Goal: Check status

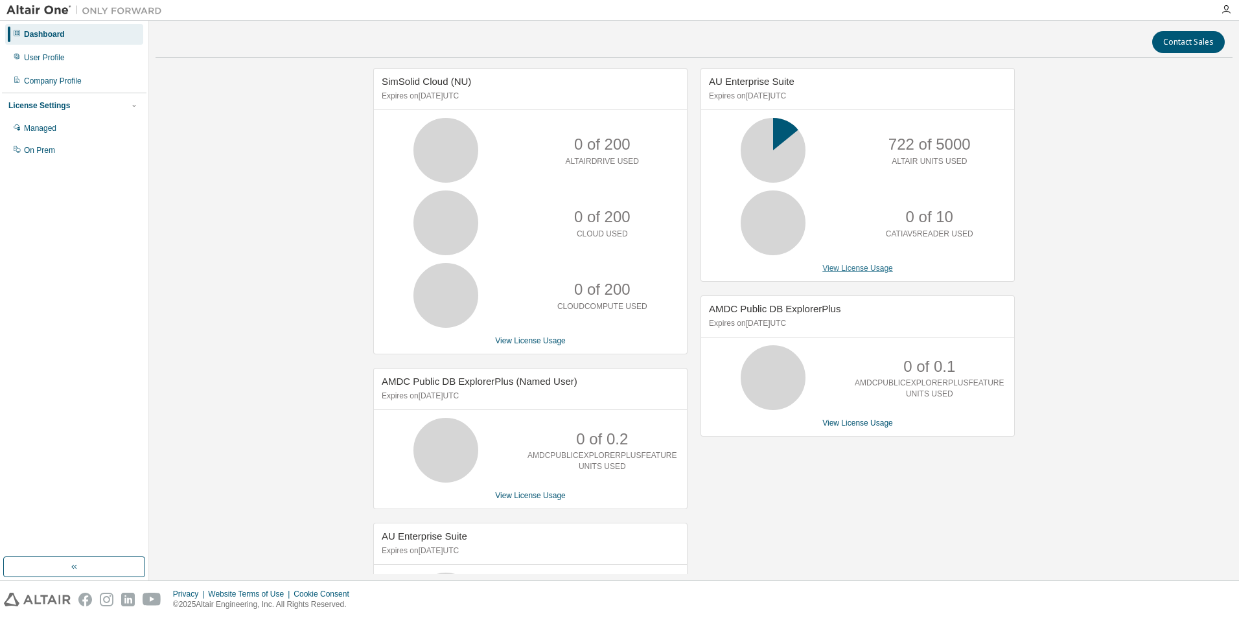
click at [859, 267] on link "View License Usage" at bounding box center [857, 268] width 71 height 9
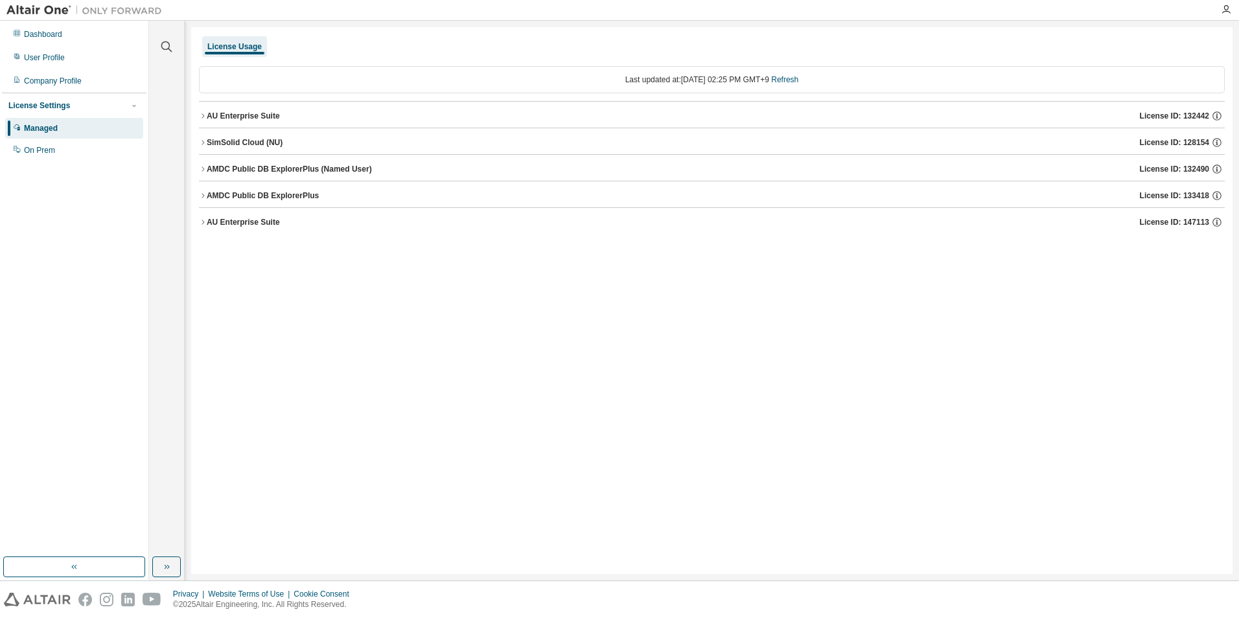
click at [582, 358] on div "License Usage Last updated at: [DATE] 02:25 PM GMT+9 Refresh AU Enterprise Suit…" at bounding box center [711, 300] width 1041 height 547
click at [207, 120] on div "AU Enterprise Suite" at bounding box center [243, 116] width 73 height 10
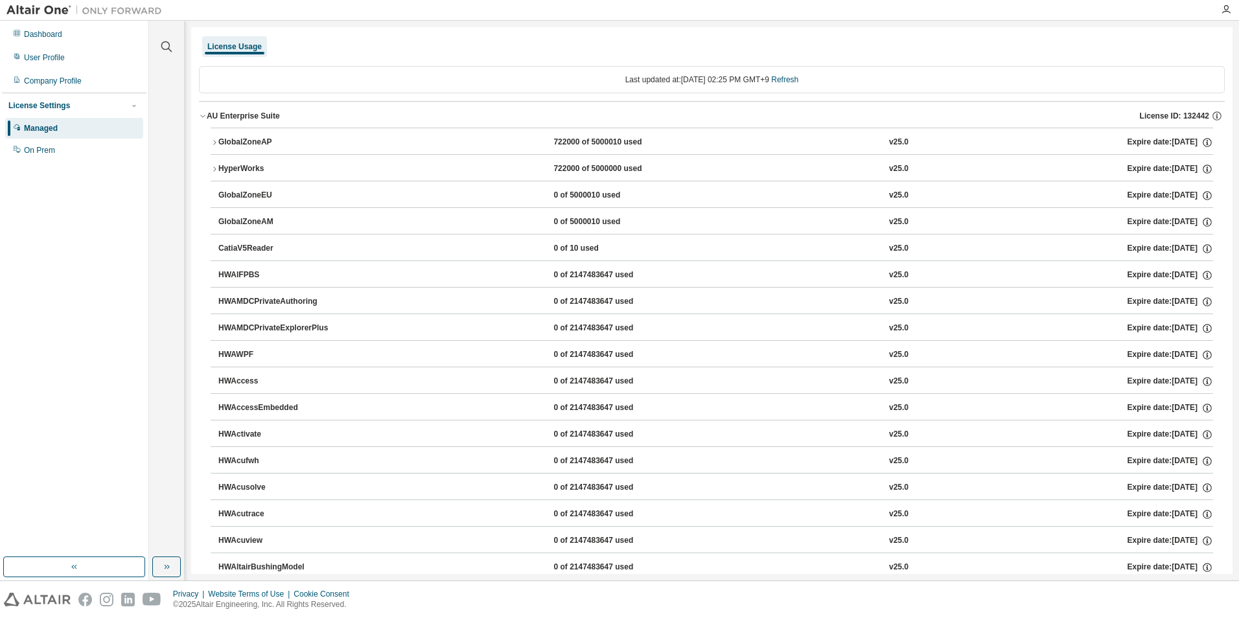
click at [219, 163] on div "HyperWorks" at bounding box center [276, 169] width 117 height 12
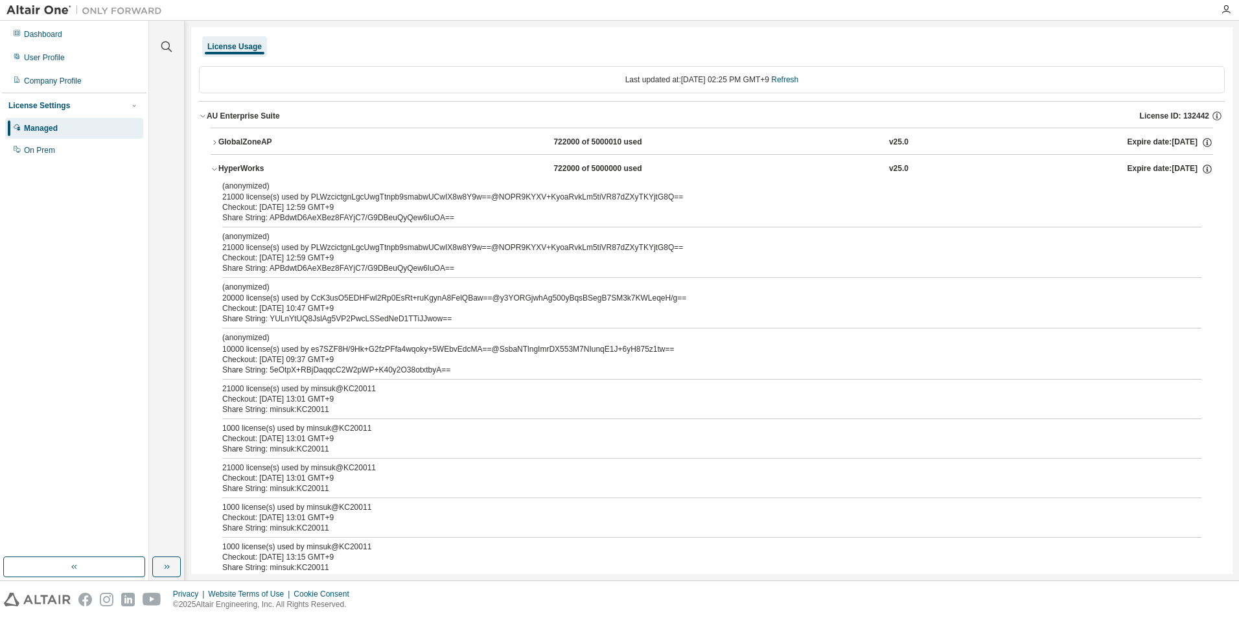
click at [213, 164] on button "HyperWorks 722000 of 5000000 used v25.0 Expire date: [DATE]" at bounding box center [712, 169] width 1002 height 29
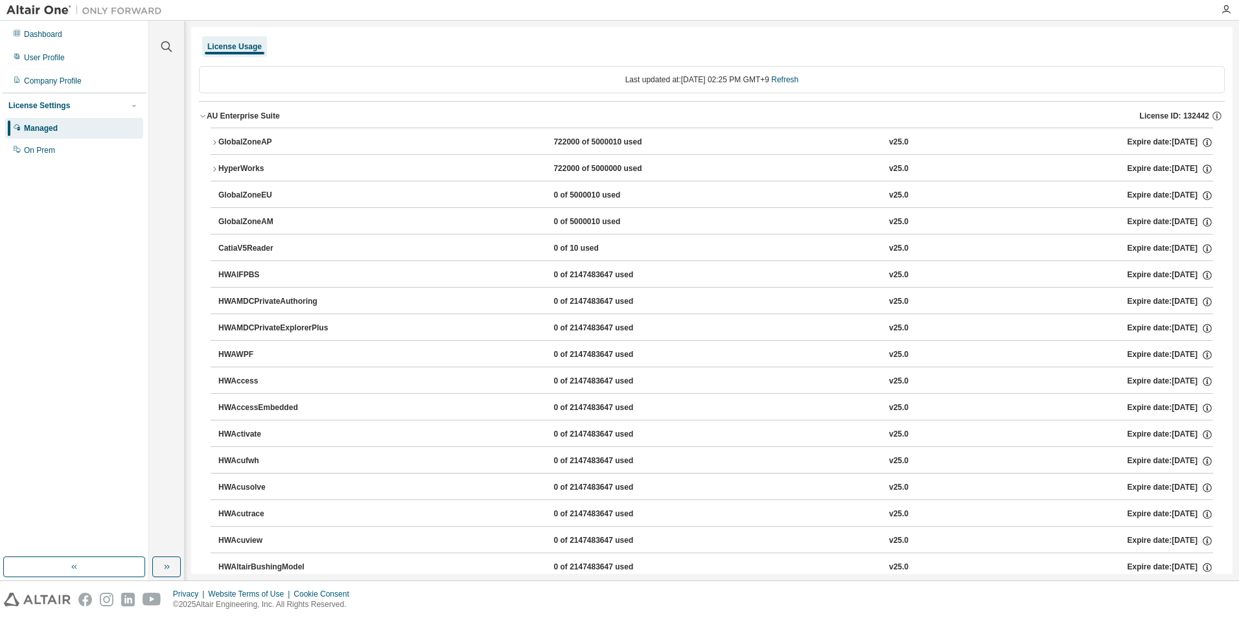
click at [213, 166] on icon "button" at bounding box center [215, 169] width 8 height 8
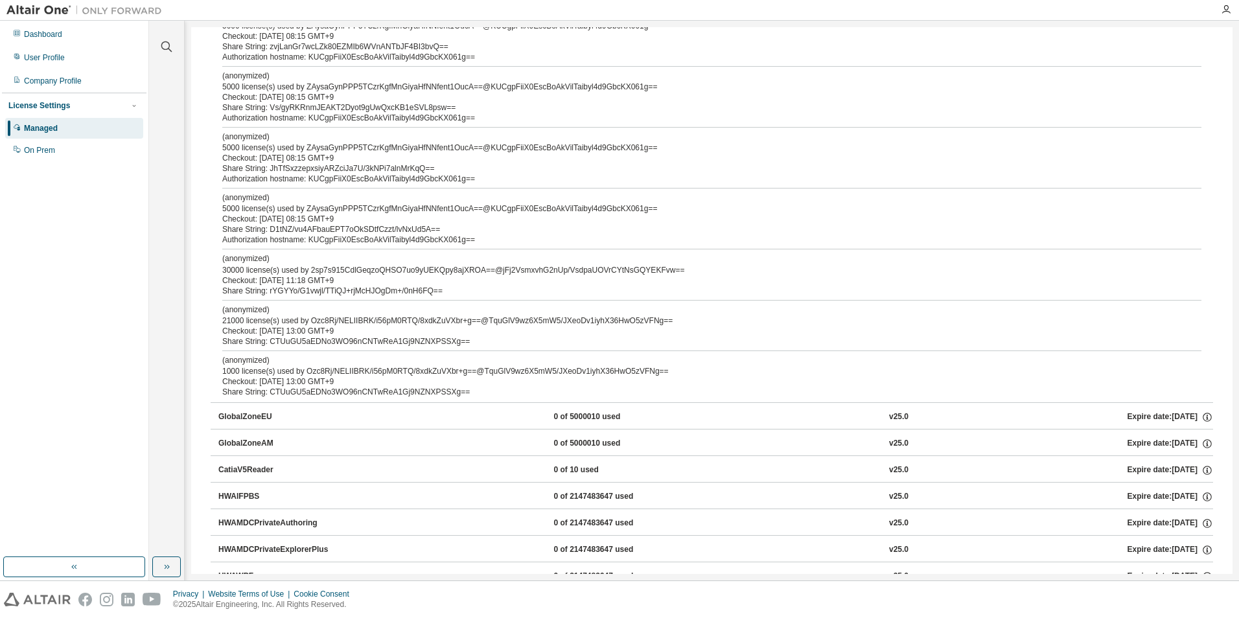
scroll to position [2057, 0]
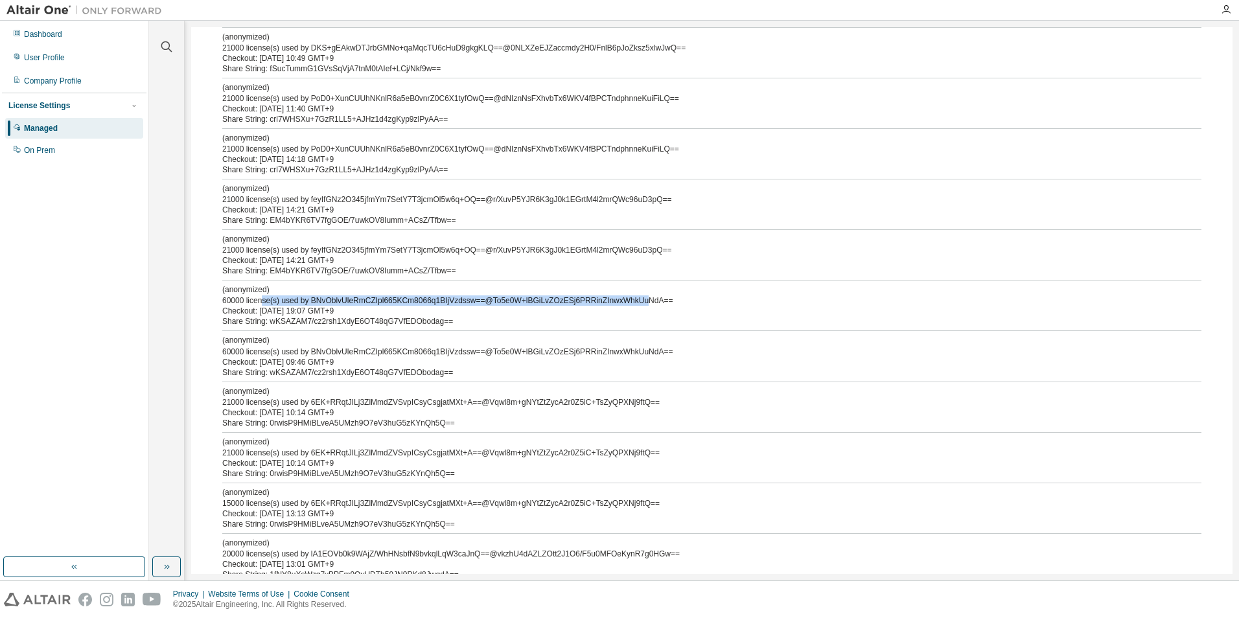
drag, startPoint x: 262, startPoint y: 301, endPoint x: 650, endPoint y: 305, distance: 388.2
click at [650, 305] on div "(anonymized) 60000 license(s) used by BNvOblvUleRmCZIpl665KCm8066q1BIjVzdssw==@…" at bounding box center [696, 294] width 948 height 21
drag, startPoint x: 279, startPoint y: 308, endPoint x: 356, endPoint y: 308, distance: 77.8
click at [356, 308] on div "(anonymized) 21000 license(s) used by PLWzcictgnLgcUwgTtnpb9smabwUCwIX8w8Y9w==@…" at bounding box center [712, 469] width 1002 height 4693
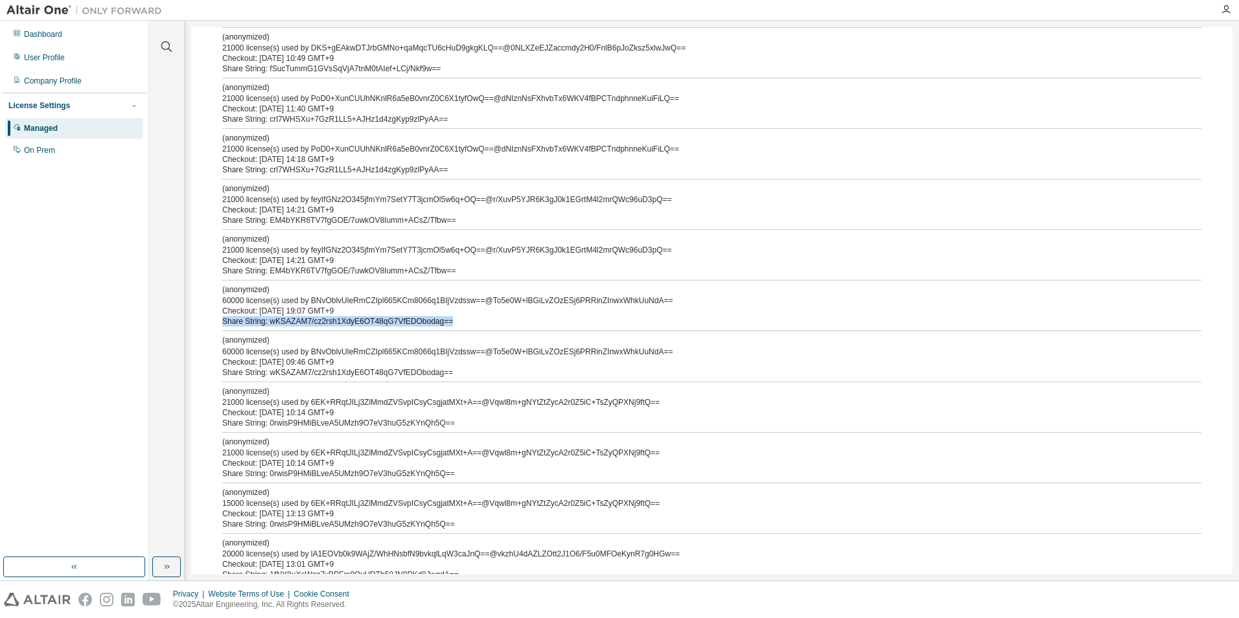
drag, startPoint x: 234, startPoint y: 322, endPoint x: 524, endPoint y: 323, distance: 289.7
click at [524, 323] on div "(anonymized) 21000 license(s) used by PLWzcictgnLgcUwgTtnpb9smabwUCwIX8w8Y9w==@…" at bounding box center [712, 469] width 1002 height 4693
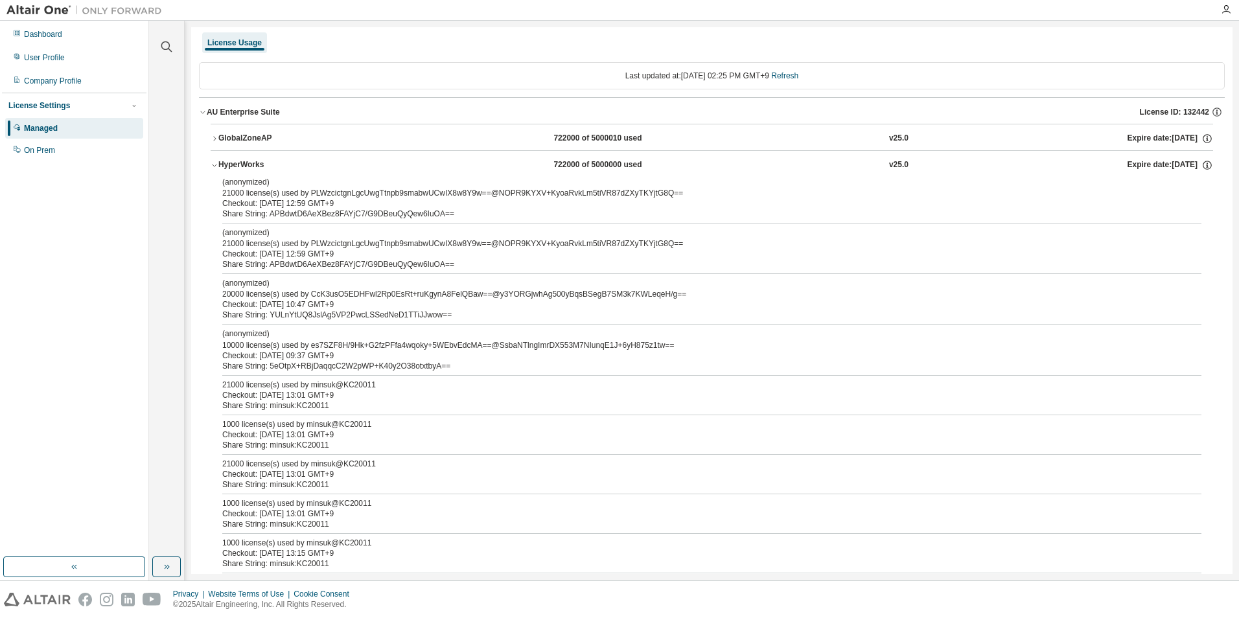
scroll to position [0, 0]
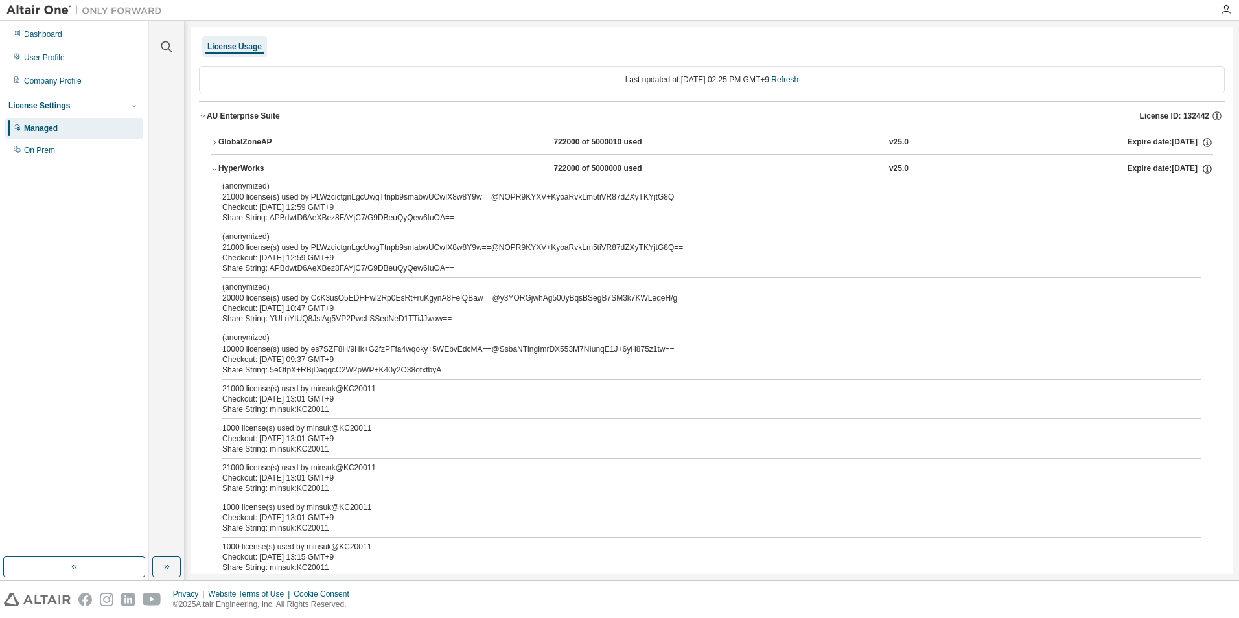
click at [217, 166] on icon "button" at bounding box center [215, 169] width 8 height 8
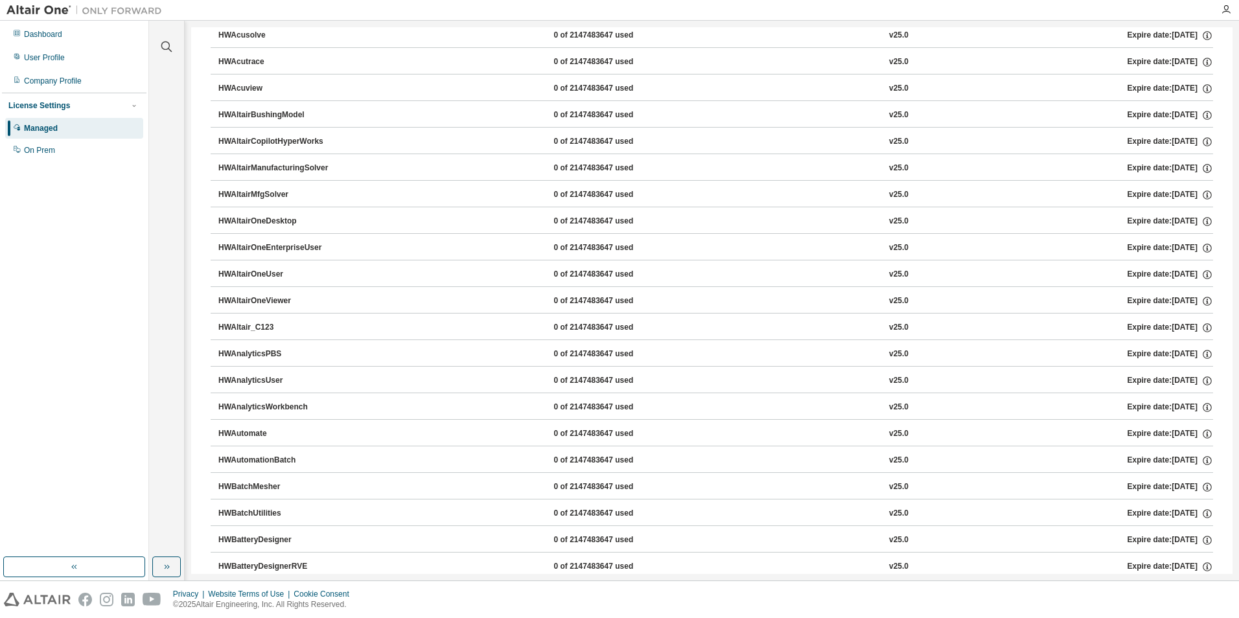
scroll to position [2897, 0]
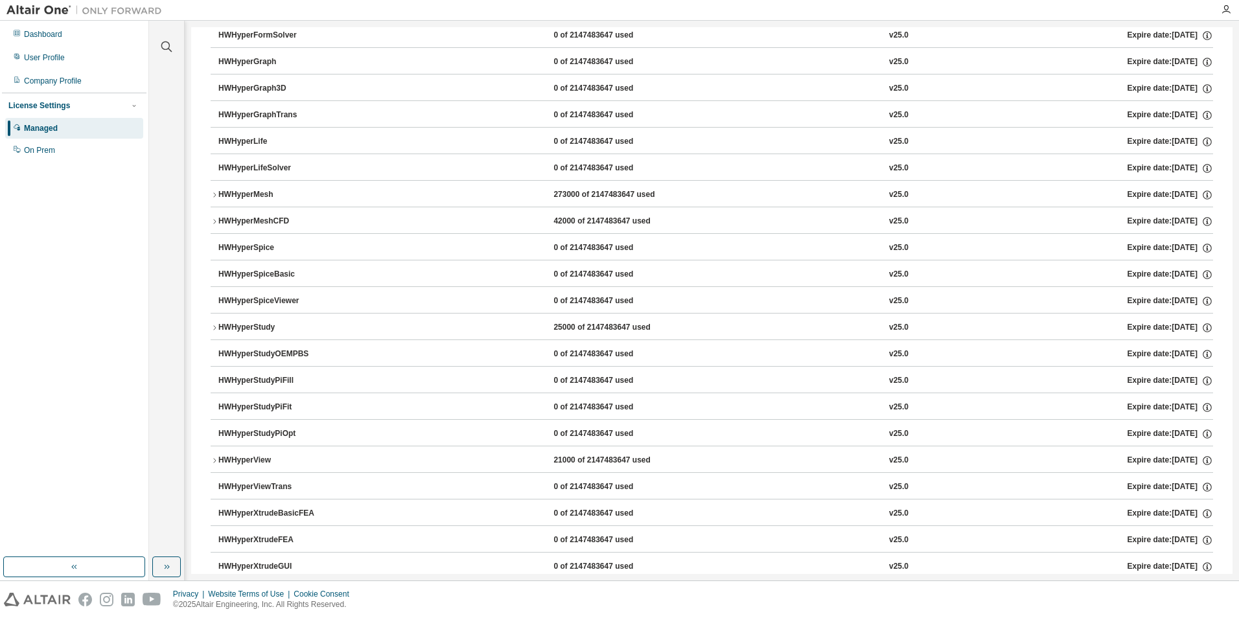
click at [213, 461] on icon "button" at bounding box center [215, 461] width 8 height 8
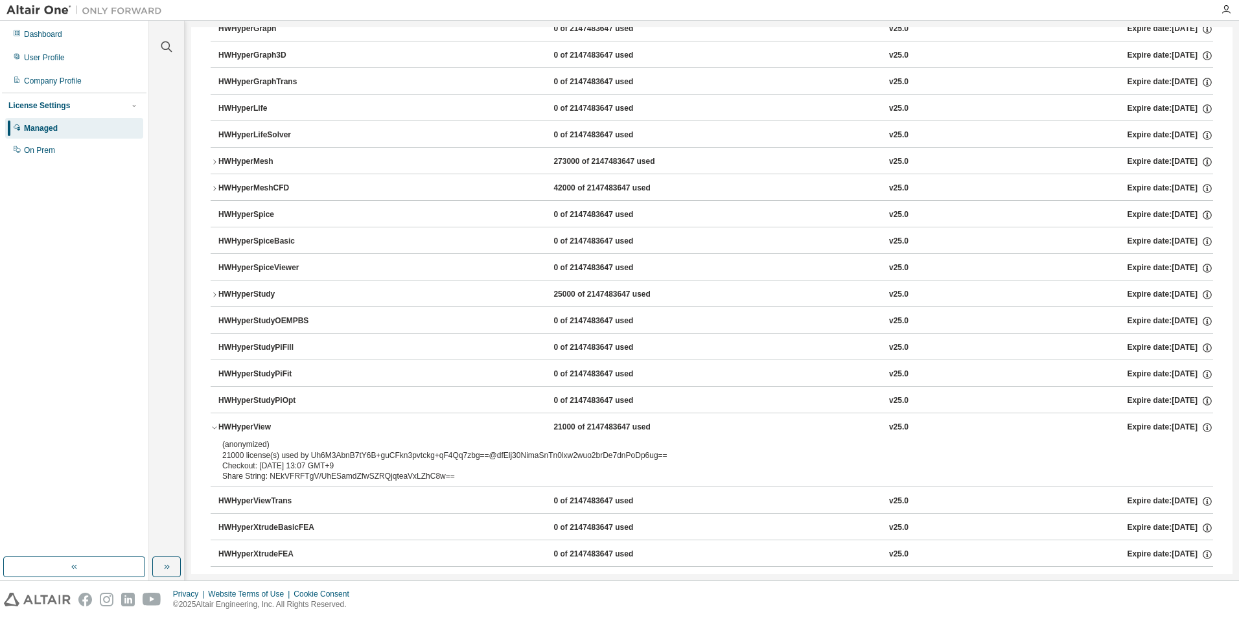
scroll to position [2961, 0]
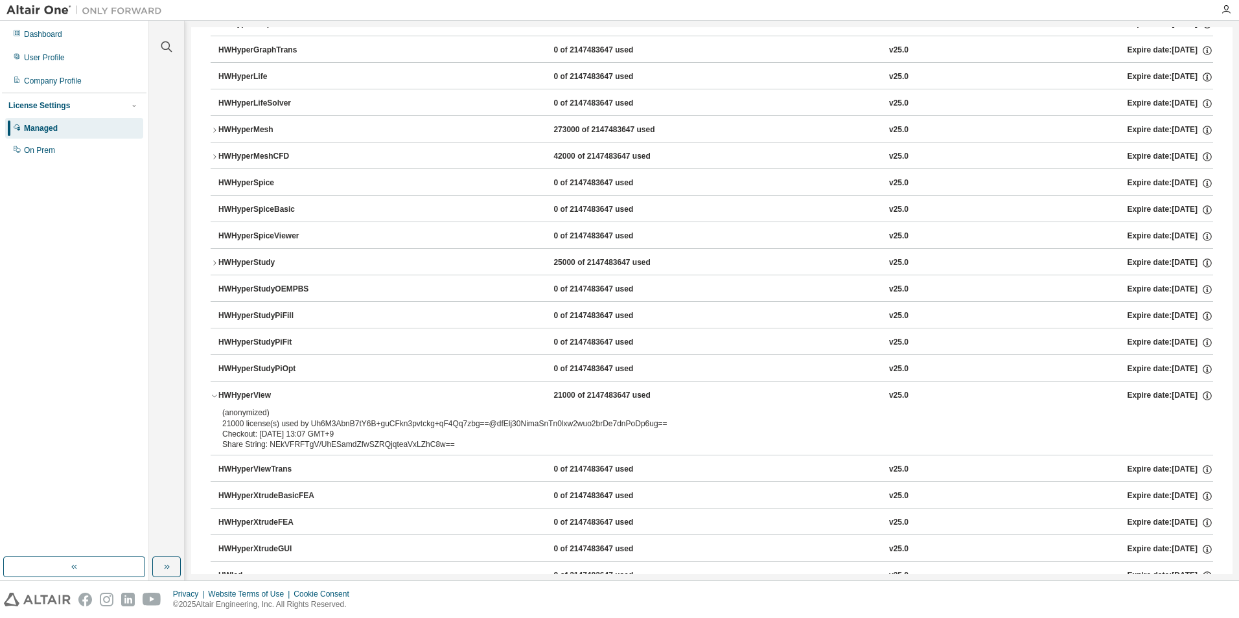
click at [212, 389] on button "HWHyperView 21000 of 2147483647 used v25.0 Expire date: [DATE]" at bounding box center [712, 396] width 1002 height 29
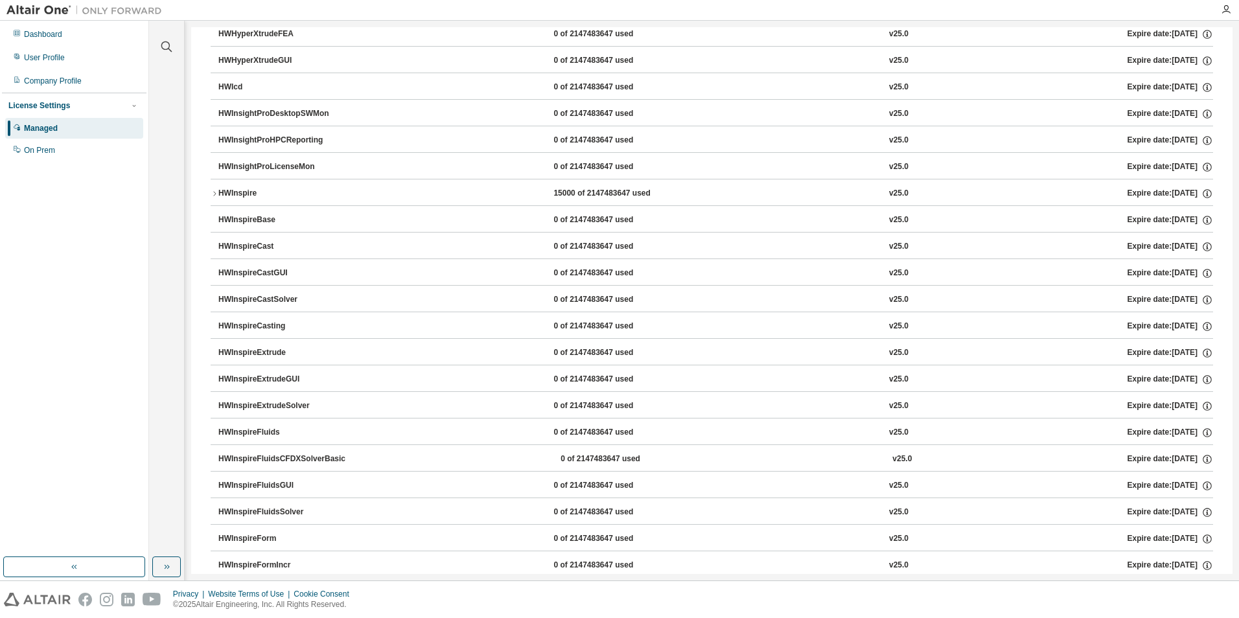
scroll to position [3415, 0]
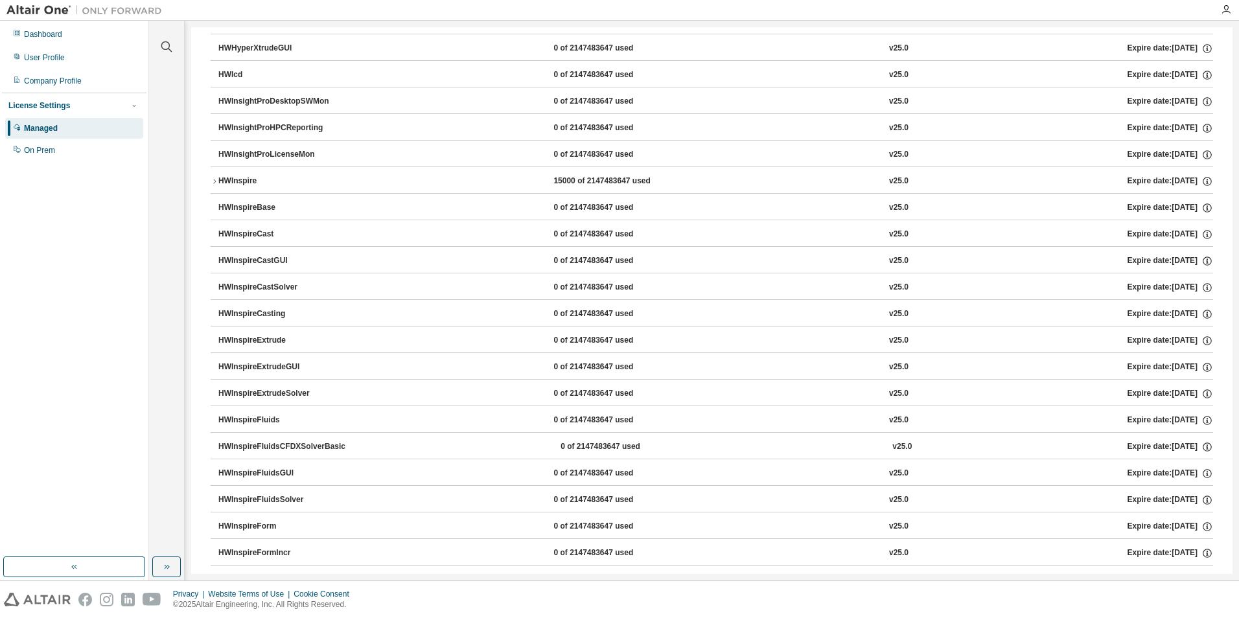
click at [216, 181] on icon "button" at bounding box center [214, 181] width 3 height 5
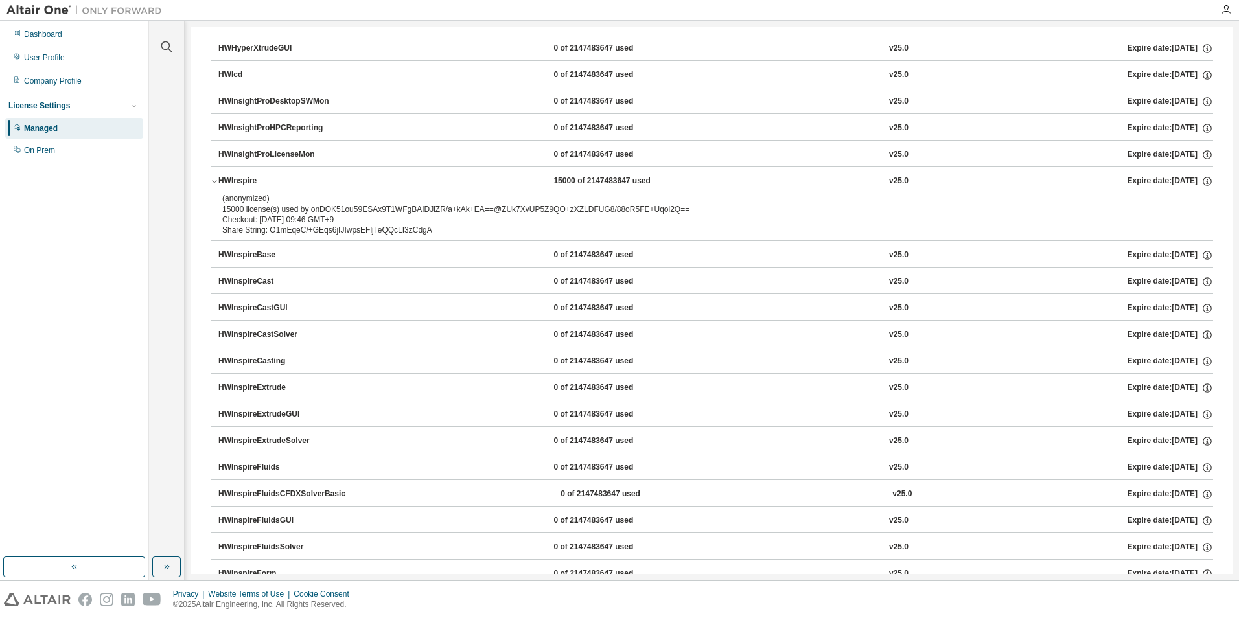
click at [216, 181] on icon "button" at bounding box center [214, 182] width 5 height 3
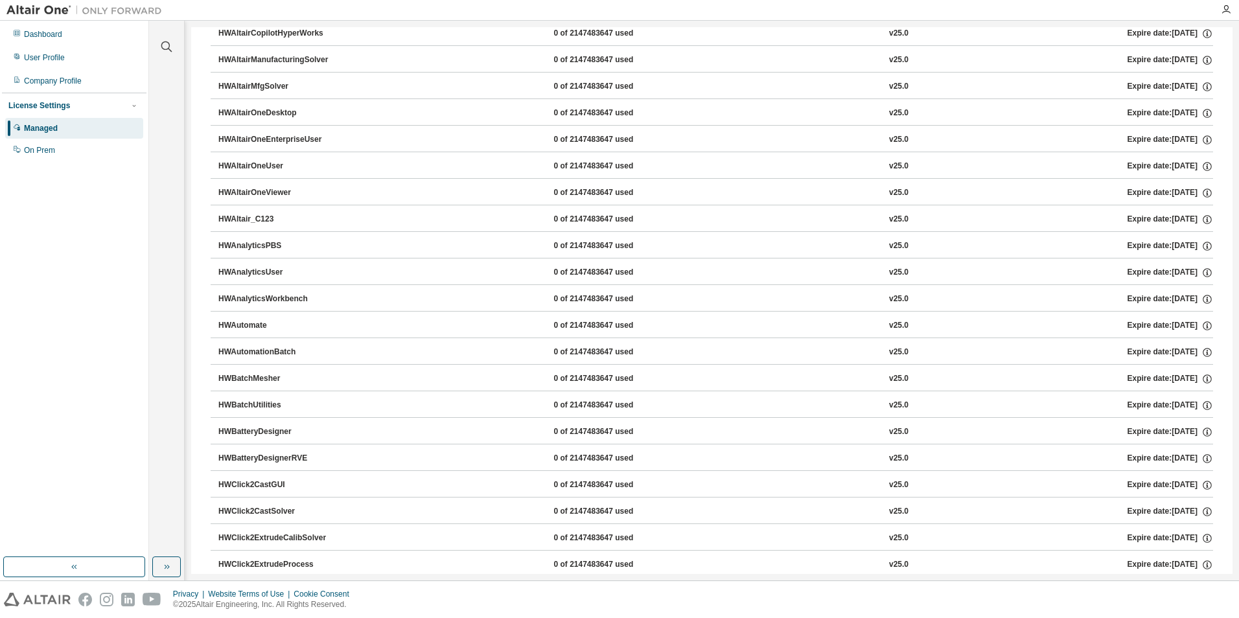
scroll to position [0, 0]
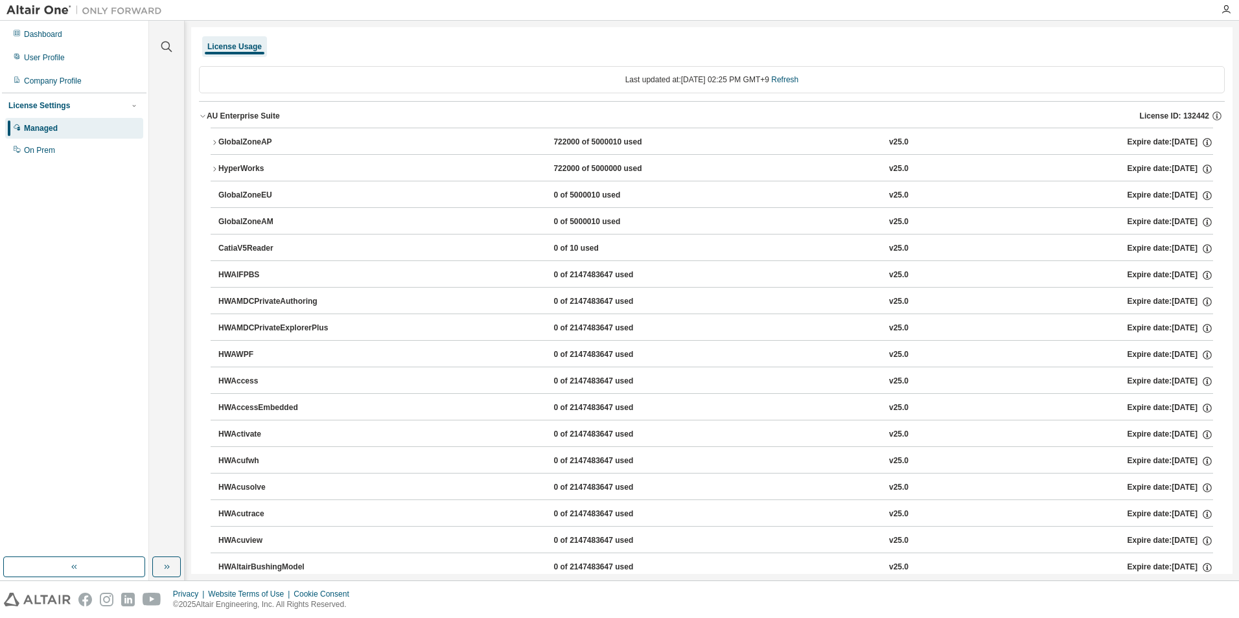
click at [227, 135] on button "GlobalZoneAP 722000 of 5000010 used v25.0 Expire date: [DATE]" at bounding box center [712, 142] width 1002 height 29
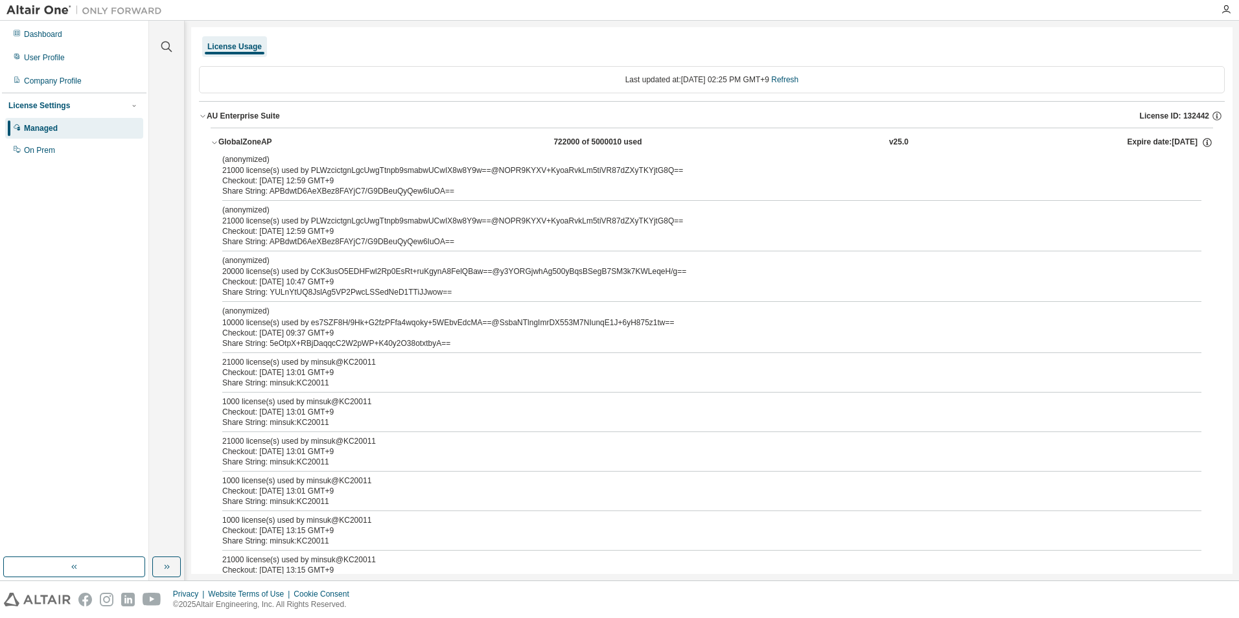
click at [215, 145] on icon "button" at bounding box center [215, 143] width 8 height 8
